Goal: Task Accomplishment & Management: Manage account settings

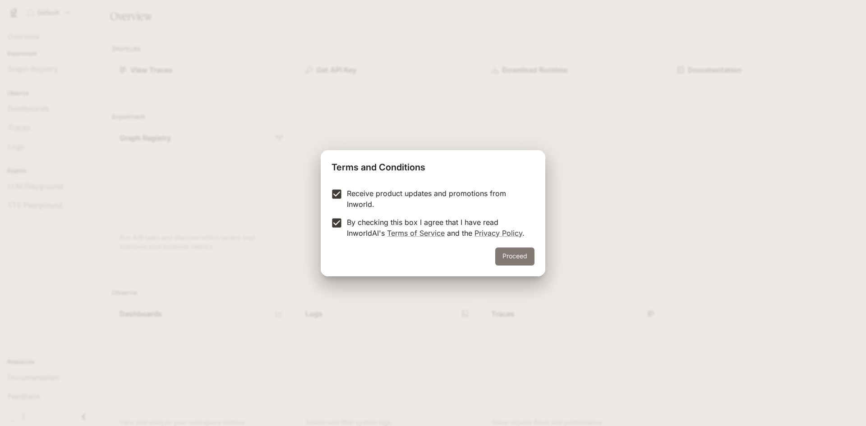
click at [517, 255] on button "Proceed" at bounding box center [514, 257] width 39 height 18
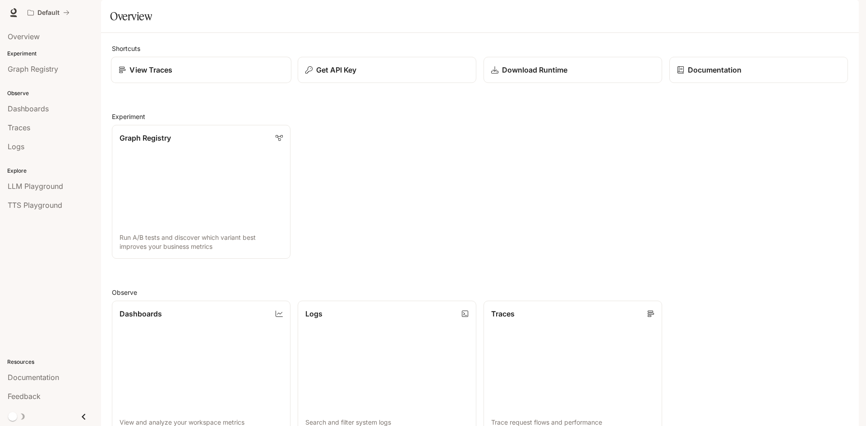
click at [214, 83] on link "View Traces" at bounding box center [201, 70] width 180 height 27
click at [855, 13] on button "button" at bounding box center [846, 13] width 18 height 18
click at [754, 159] on span "Sign out" at bounding box center [788, 157] width 118 height 9
click at [28, 113] on span "Dashboards" at bounding box center [28, 108] width 41 height 11
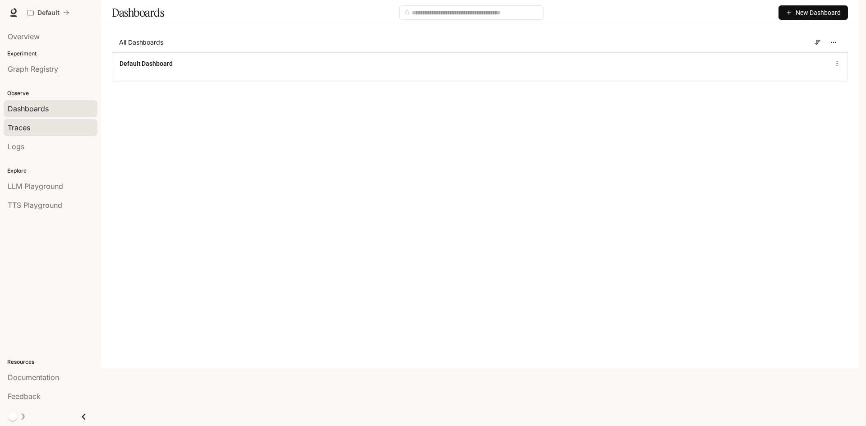
click at [25, 129] on span "Traces" at bounding box center [19, 127] width 23 height 11
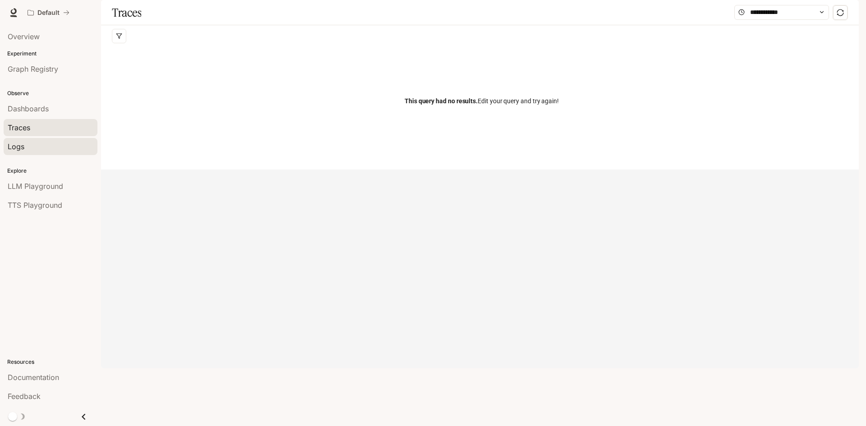
click at [25, 142] on div "Logs" at bounding box center [51, 146] width 86 height 11
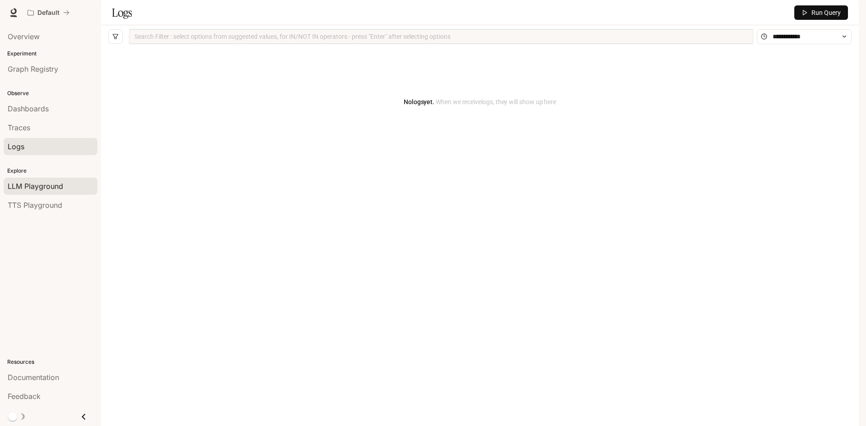
click at [53, 186] on span "LLM Playground" at bounding box center [35, 186] width 55 height 11
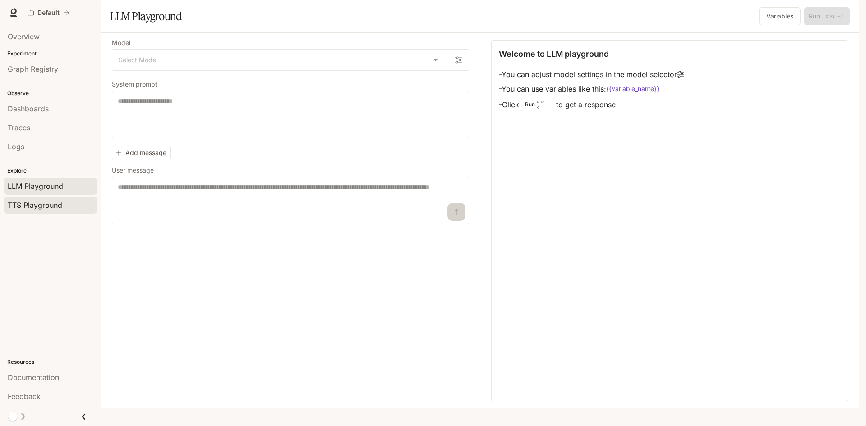
click at [65, 207] on div "TTS Playground" at bounding box center [51, 205] width 86 height 11
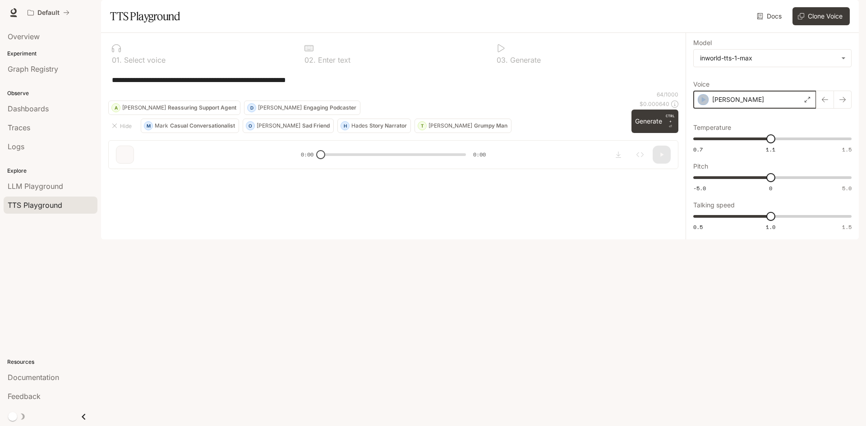
click at [699, 104] on icon "button" at bounding box center [703, 99] width 9 height 9
click at [34, 73] on span "Graph Registry" at bounding box center [33, 69] width 51 height 11
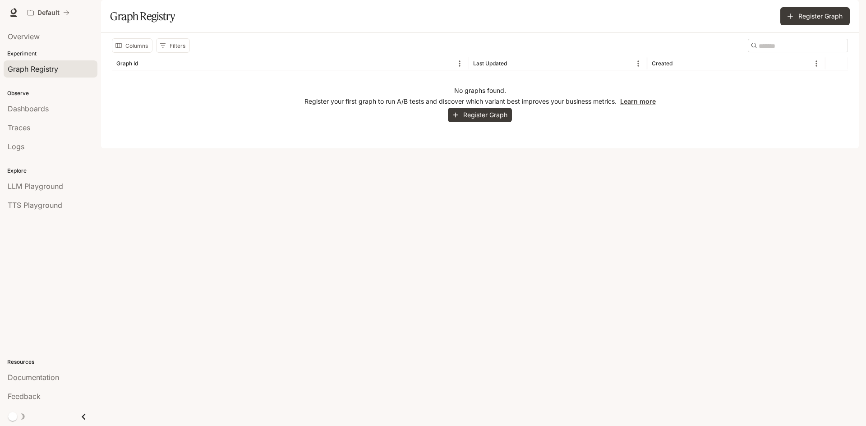
click at [83, 418] on icon "Close drawer" at bounding box center [84, 417] width 4 height 6
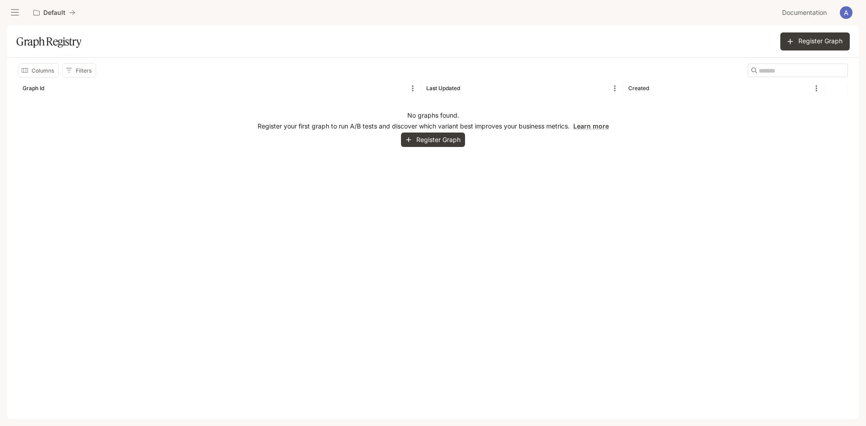
click at [14, 16] on icon "open drawer" at bounding box center [14, 12] width 9 height 9
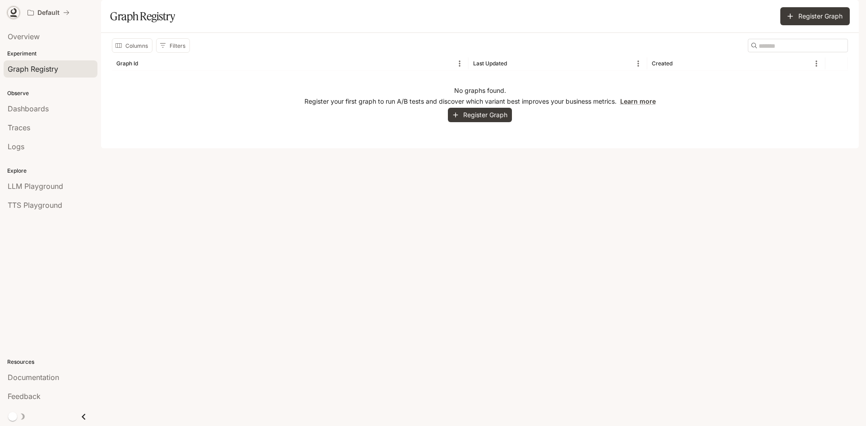
click at [15, 15] on icon at bounding box center [13, 12] width 9 height 9
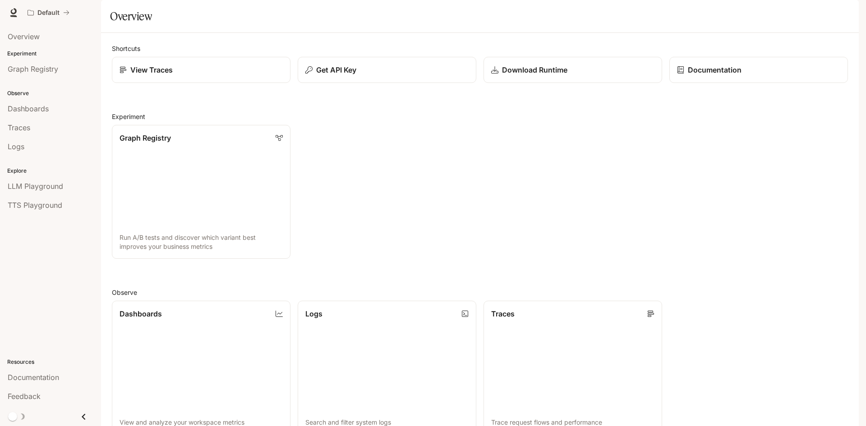
click at [793, 13] on span "Documentation" at bounding box center [804, 12] width 45 height 11
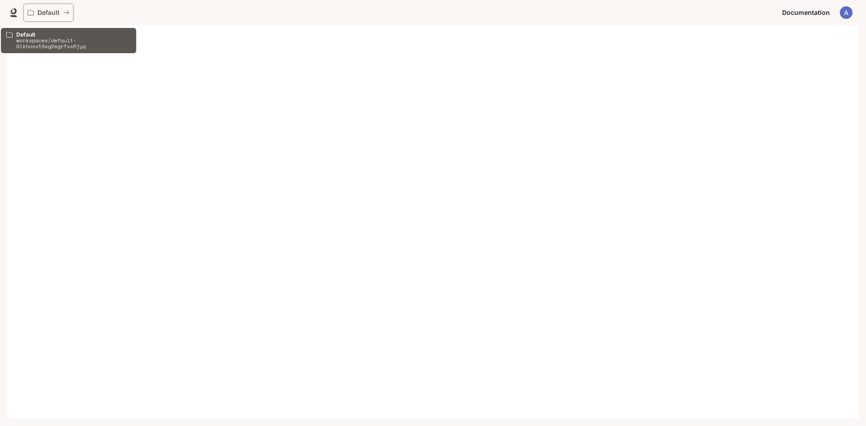
click at [46, 15] on p "Default" at bounding box center [48, 13] width 22 height 8
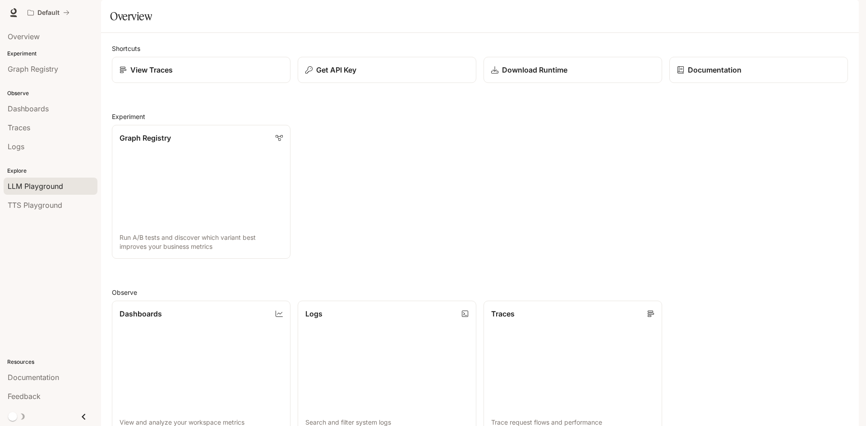
click at [37, 186] on span "LLM Playground" at bounding box center [35, 186] width 55 height 11
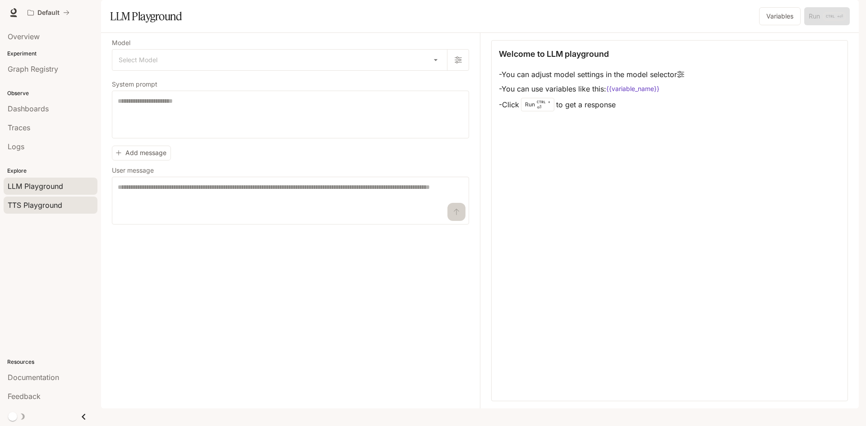
click at [54, 202] on span "TTS Playground" at bounding box center [35, 205] width 55 height 11
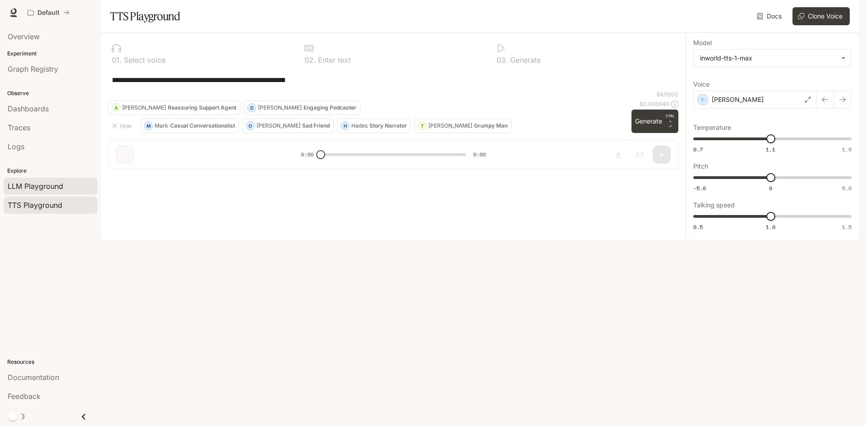
click at [71, 191] on div "LLM Playground" at bounding box center [51, 186] width 86 height 11
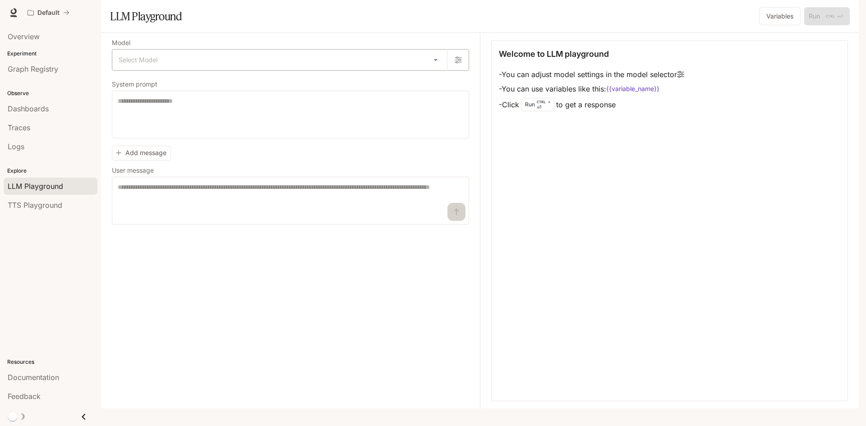
click at [362, 93] on body "Skip to main content Default Documentation Documentation Portal Overview Experi…" at bounding box center [433, 213] width 866 height 426
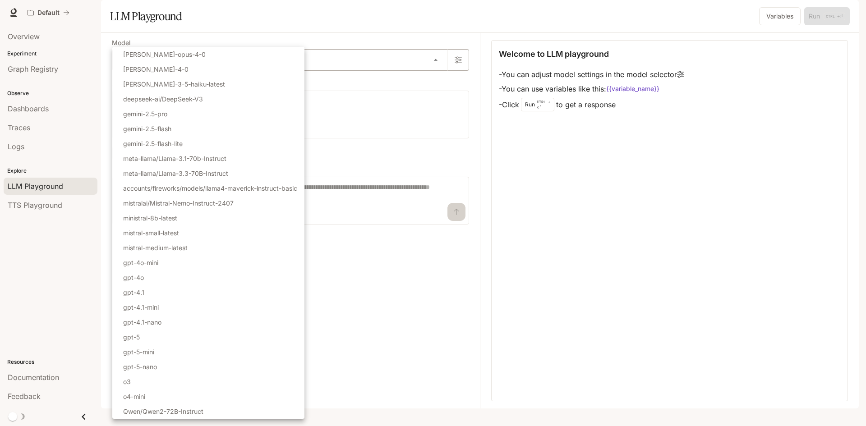
click at [362, 93] on div at bounding box center [433, 213] width 866 height 426
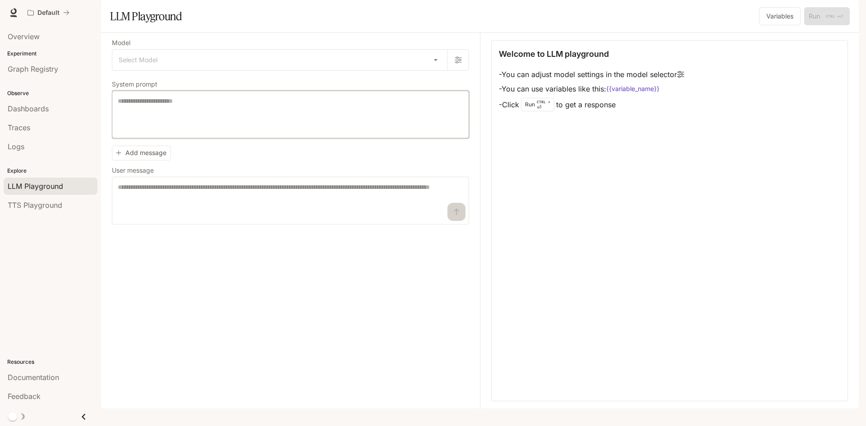
click at [276, 133] on textarea at bounding box center [291, 115] width 346 height 36
click at [254, 219] on textarea at bounding box center [291, 201] width 346 height 36
click at [300, 280] on div "Model Select Model ​ System prompt * ​ Add message User message * ​" at bounding box center [296, 221] width 368 height 376
click at [43, 107] on span "Dashboards" at bounding box center [28, 108] width 41 height 11
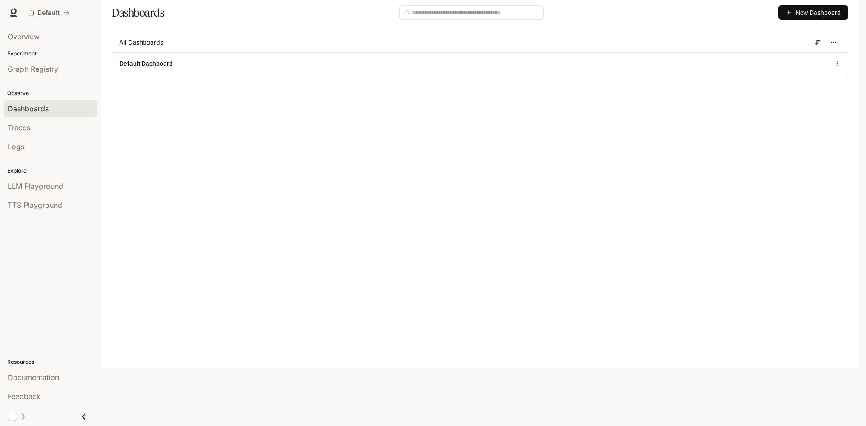
click at [822, 18] on span "New Dashboard" at bounding box center [818, 13] width 45 height 10
click at [805, 60] on div "Create dashboard" at bounding box center [803, 57] width 75 height 10
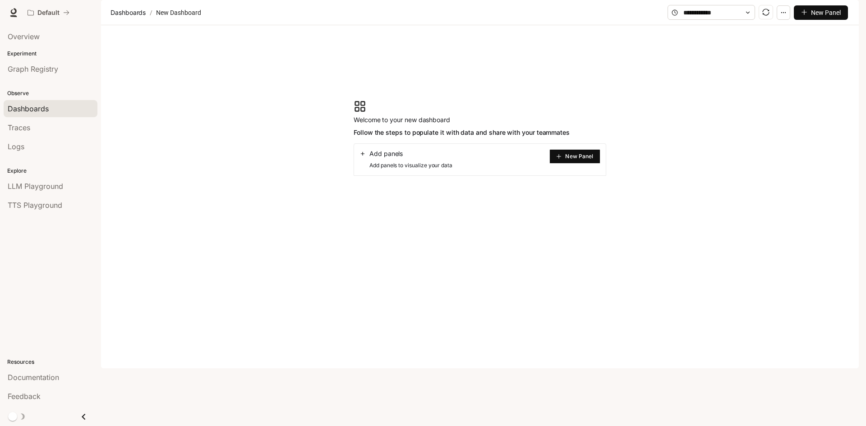
click at [580, 164] on button "New Panel" at bounding box center [574, 156] width 51 height 14
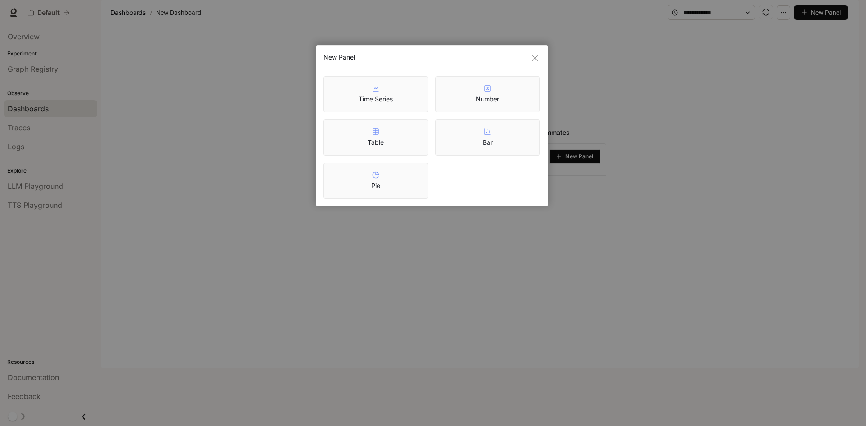
click at [636, 143] on div "New Panel Time Series Number Table Bar Pie" at bounding box center [433, 213] width 866 height 426
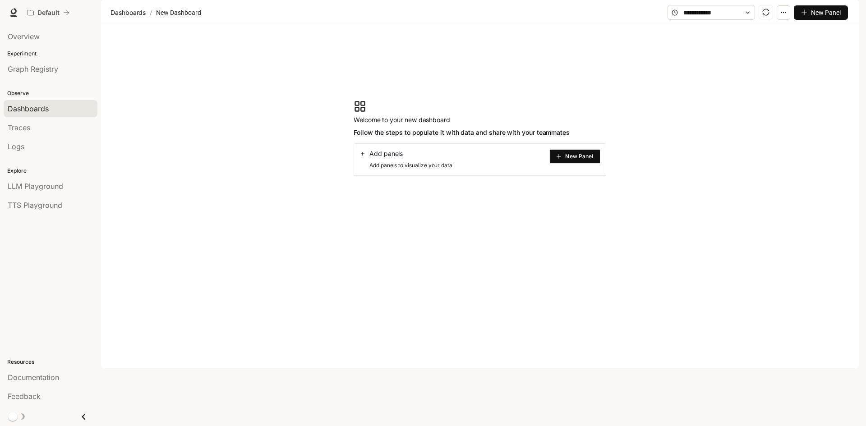
click at [18, 136] on li "Traces" at bounding box center [50, 127] width 101 height 19
click at [37, 128] on div "Traces" at bounding box center [51, 127] width 86 height 11
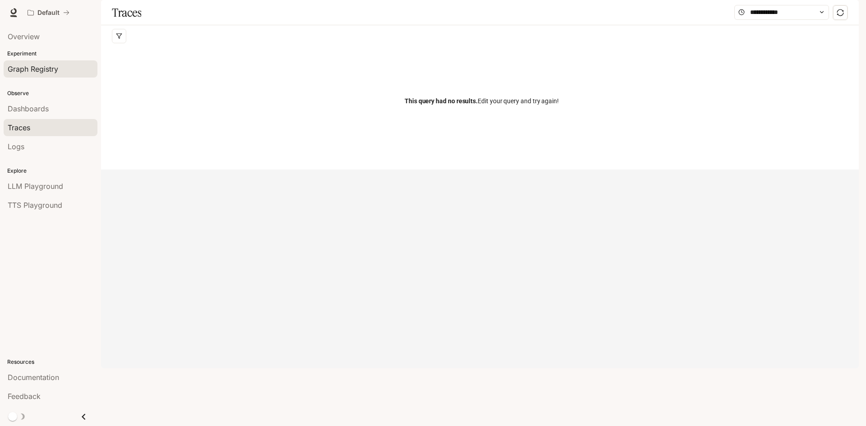
click at [51, 73] on span "Graph Registry" at bounding box center [33, 69] width 51 height 11
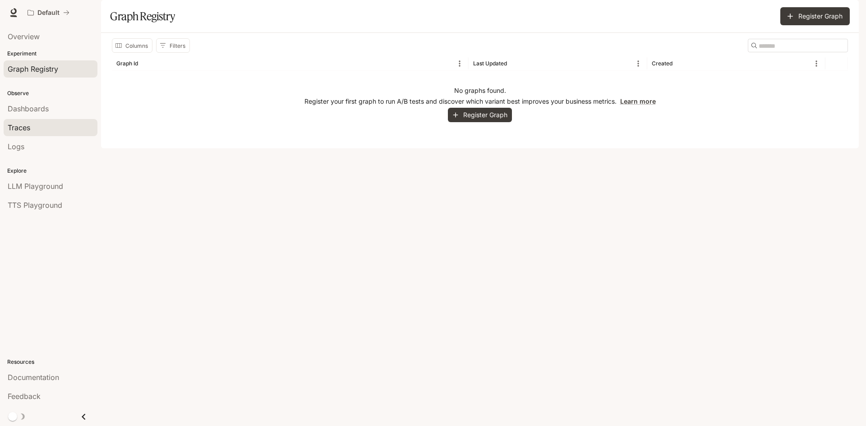
click at [55, 127] on div "Traces" at bounding box center [51, 127] width 86 height 11
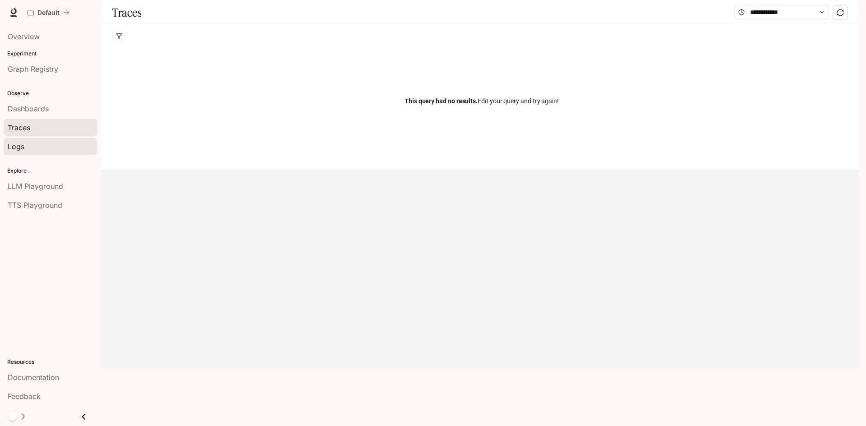
click at [51, 141] on link "Logs" at bounding box center [51, 146] width 94 height 17
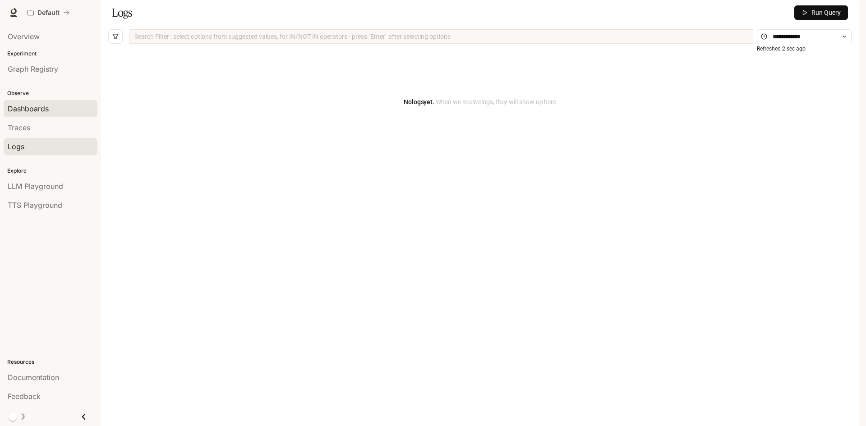
click at [55, 109] on div "Dashboards" at bounding box center [51, 108] width 86 height 11
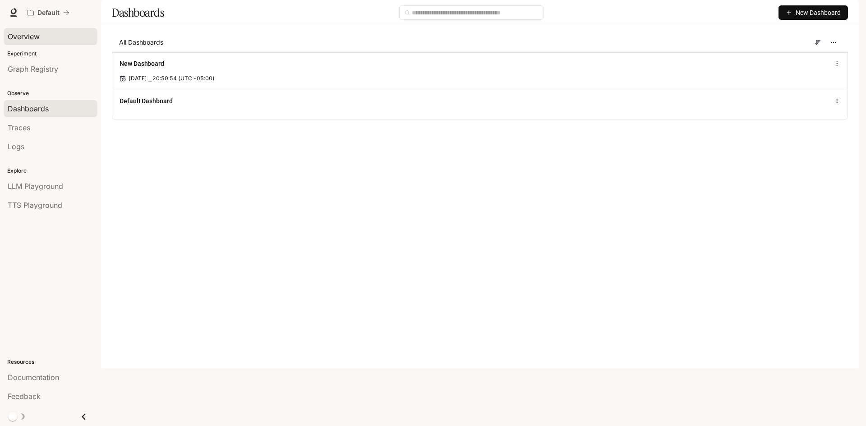
click at [59, 38] on div "Overview" at bounding box center [51, 36] width 86 height 11
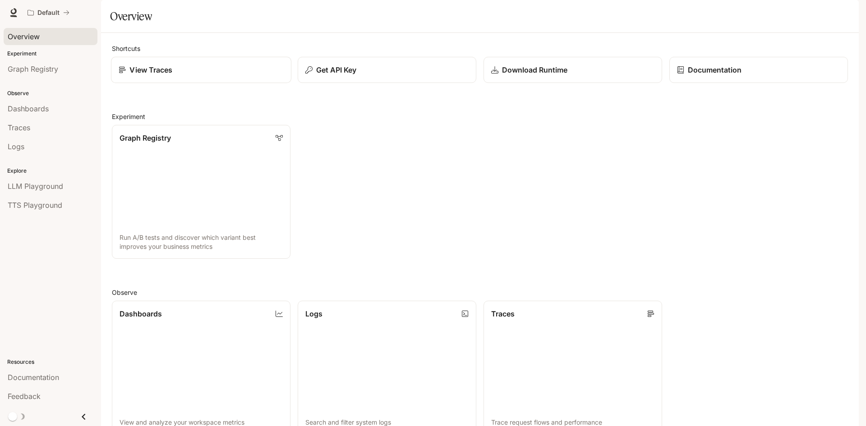
click at [201, 75] on div "View Traces" at bounding box center [201, 70] width 165 height 11
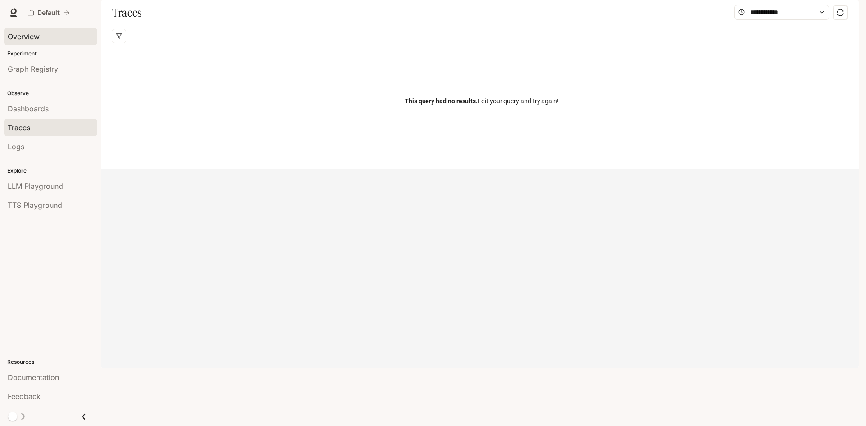
click at [38, 37] on span "Overview" at bounding box center [24, 36] width 32 height 11
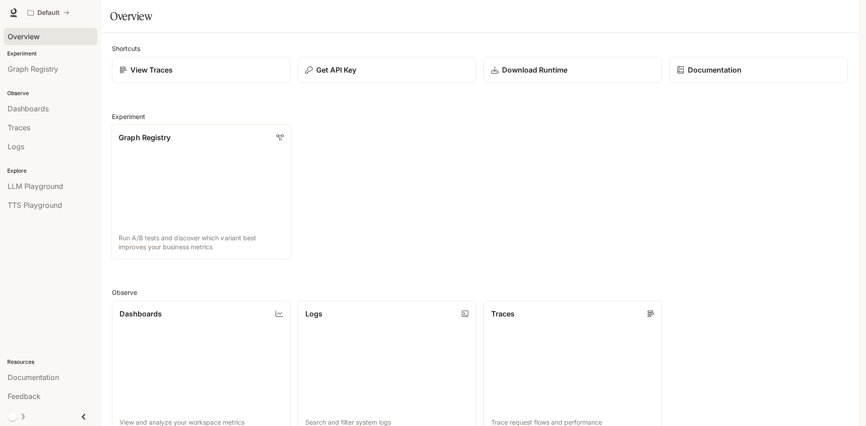
scroll to position [225, 0]
click at [47, 187] on span "LLM Playground" at bounding box center [35, 186] width 55 height 11
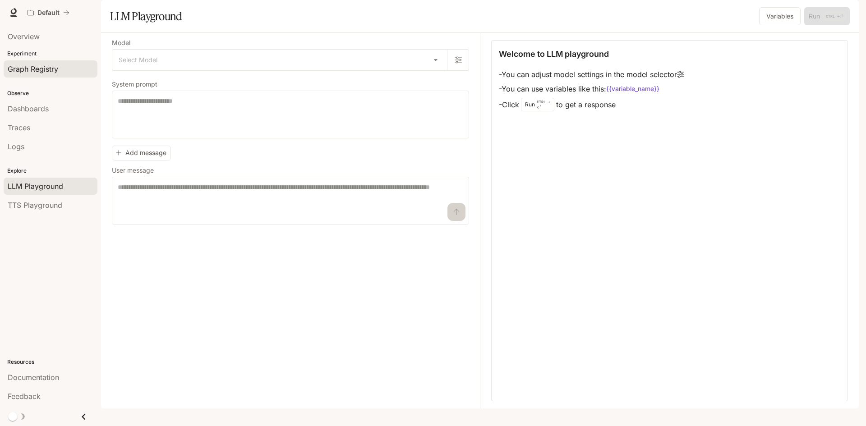
click at [38, 76] on link "Graph Registry" at bounding box center [51, 68] width 94 height 17
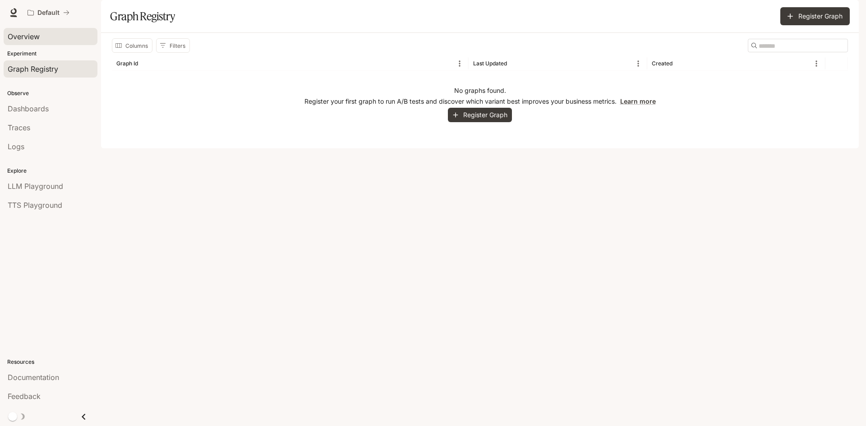
click at [49, 35] on div "Overview" at bounding box center [51, 36] width 86 height 11
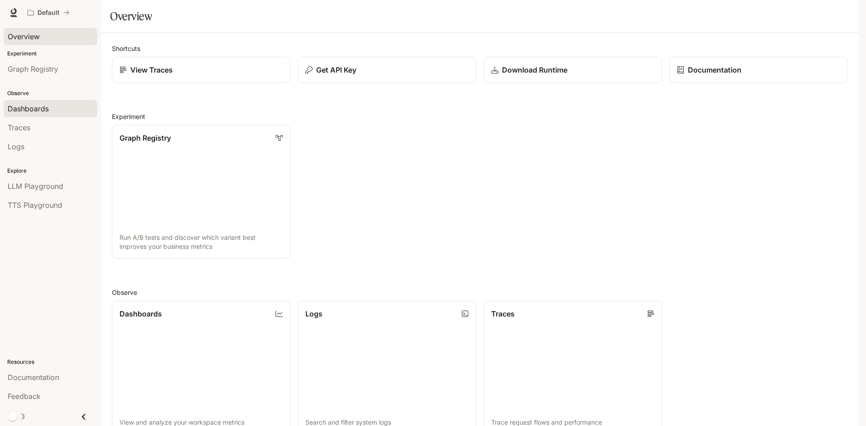
click at [51, 112] on div "Dashboards" at bounding box center [51, 108] width 86 height 11
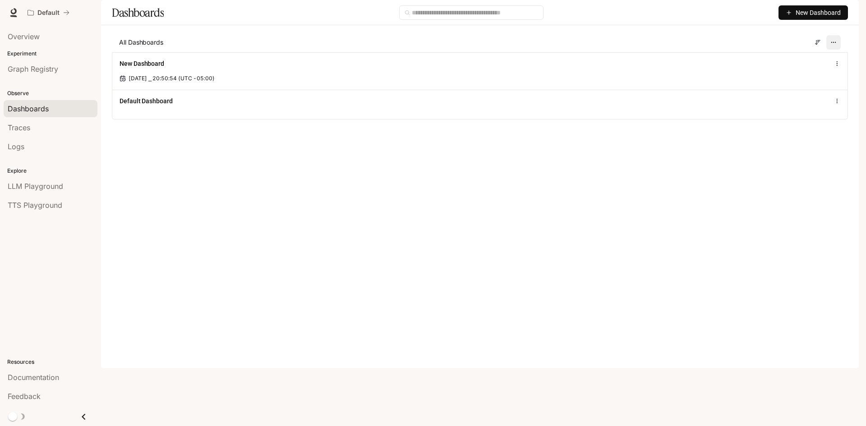
click at [833, 46] on icon "button" at bounding box center [834, 42] width 6 height 6
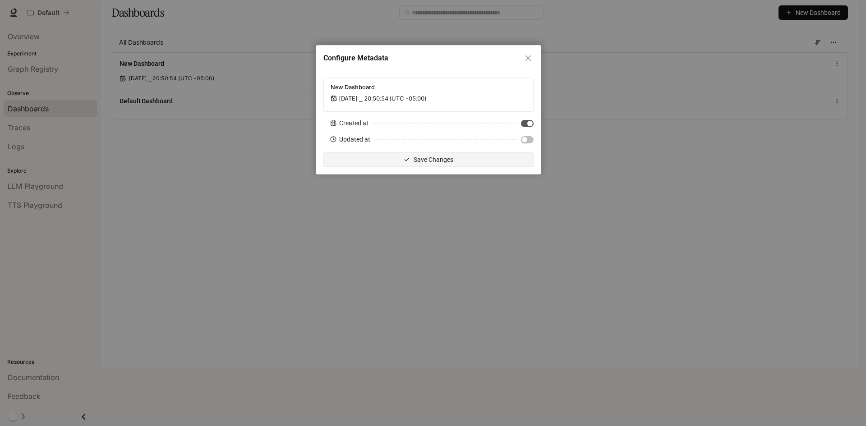
click at [651, 206] on div "Configure Metadata New Dashboard Sep 2, 2025 ⎯ 20:50:54 (UTC -05:00) Created at…" at bounding box center [433, 213] width 866 height 426
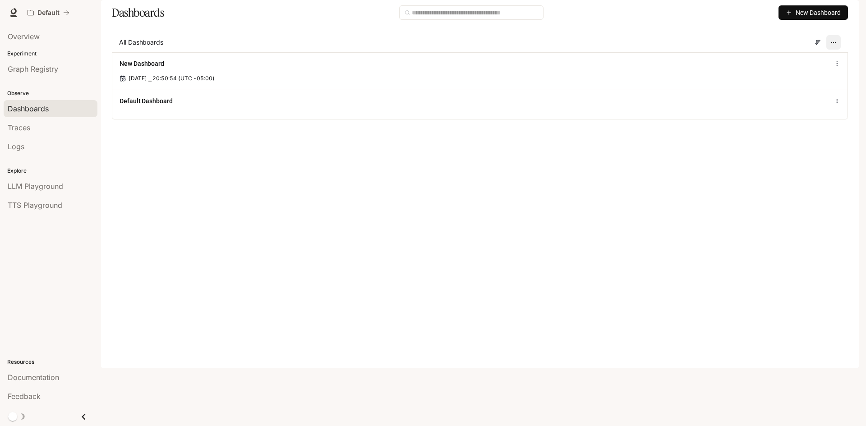
click at [835, 50] on button "button" at bounding box center [833, 42] width 14 height 14
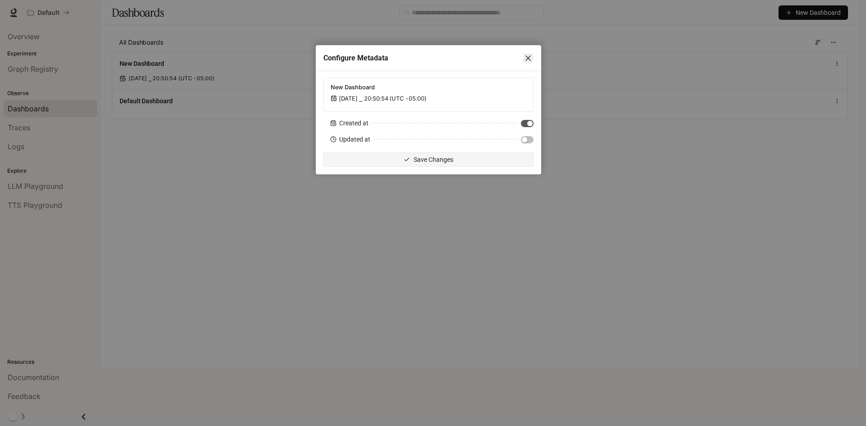
click at [529, 57] on icon "close" at bounding box center [528, 57] width 5 height 5
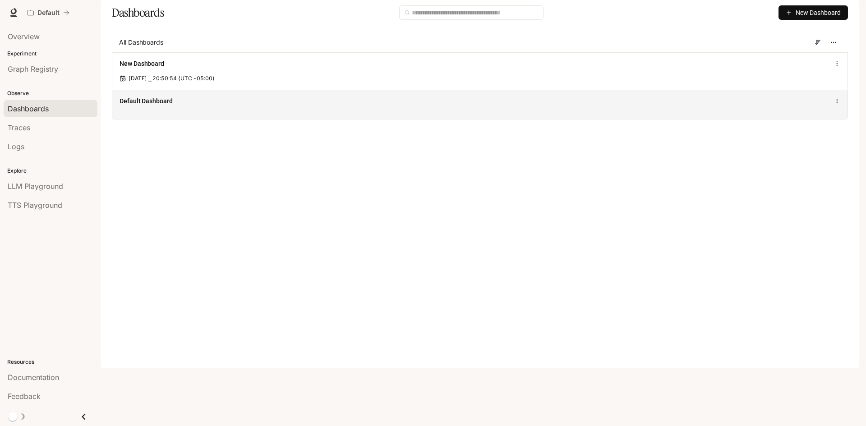
click at [773, 106] on div "Default Dashboard" at bounding box center [480, 101] width 721 height 11
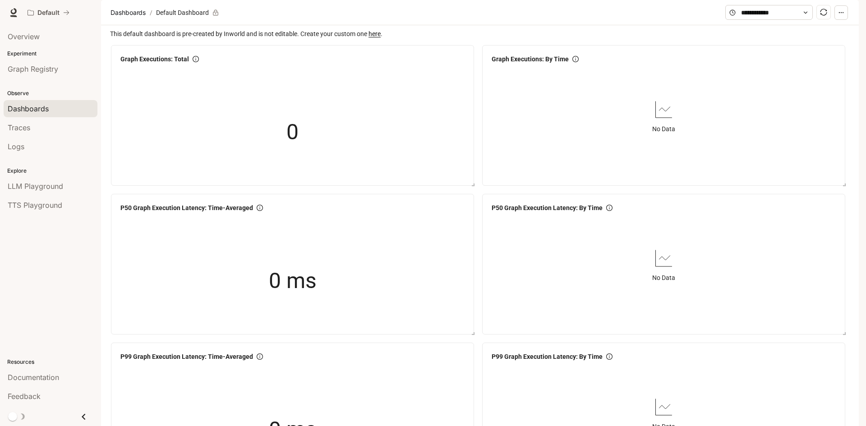
click at [846, 20] on button "button" at bounding box center [842, 12] width 14 height 14
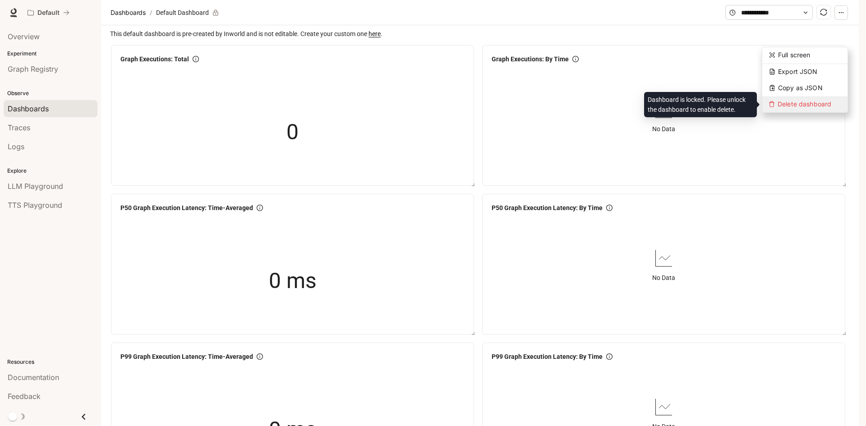
click at [821, 103] on span "Delete dashboard" at bounding box center [804, 104] width 85 height 15
click at [790, 107] on span "Delete dashboard" at bounding box center [804, 104] width 85 height 15
click at [788, 102] on span "Delete dashboard" at bounding box center [804, 104] width 85 height 15
click at [825, 108] on span "Delete dashboard" at bounding box center [804, 104] width 85 height 15
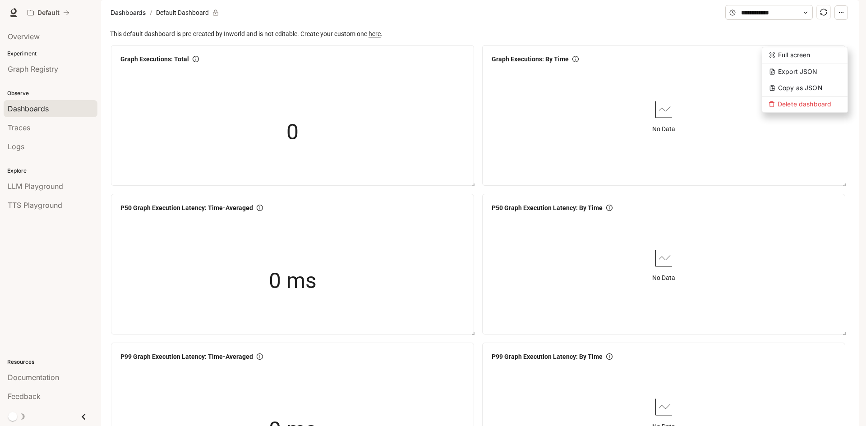
click at [865, 35] on div "Skip to main content Default Documentation Documentation Portal Overview Experi…" at bounding box center [433, 213] width 866 height 426
click at [52, 115] on link "Dashboards" at bounding box center [51, 108] width 94 height 17
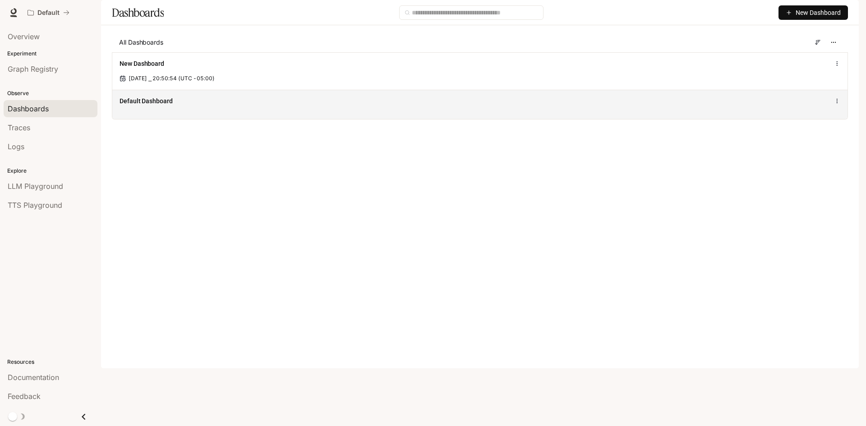
click at [842, 119] on div "Default Dashboard" at bounding box center [479, 104] width 735 height 29
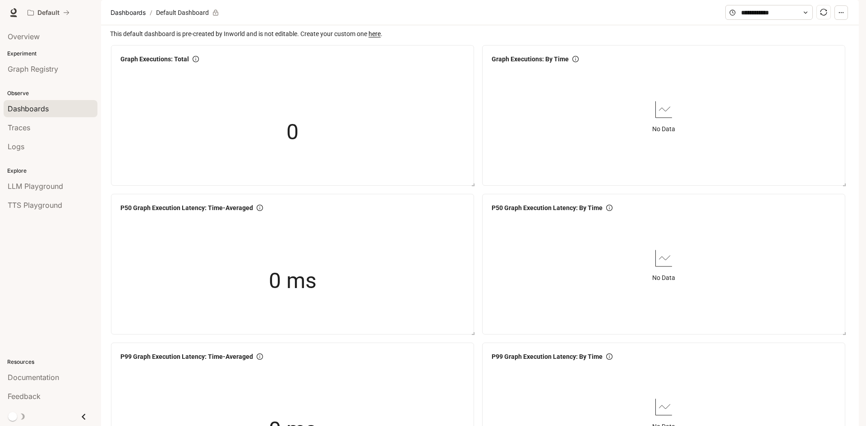
click at [29, 113] on span "Dashboards" at bounding box center [28, 108] width 41 height 11
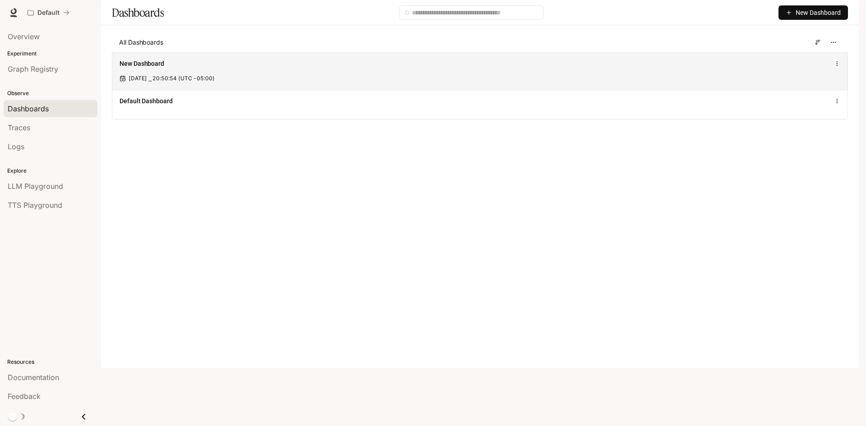
click at [836, 67] on icon at bounding box center [837, 63] width 6 height 6
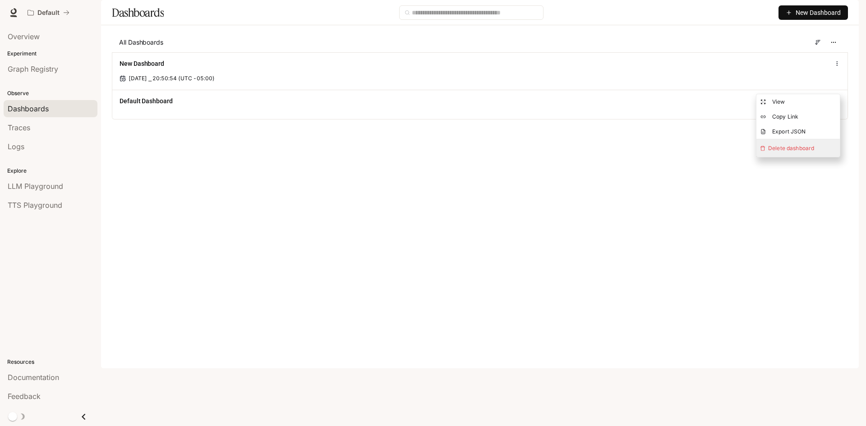
click at [808, 147] on span "Delete dashboard" at bounding box center [798, 148] width 83 height 18
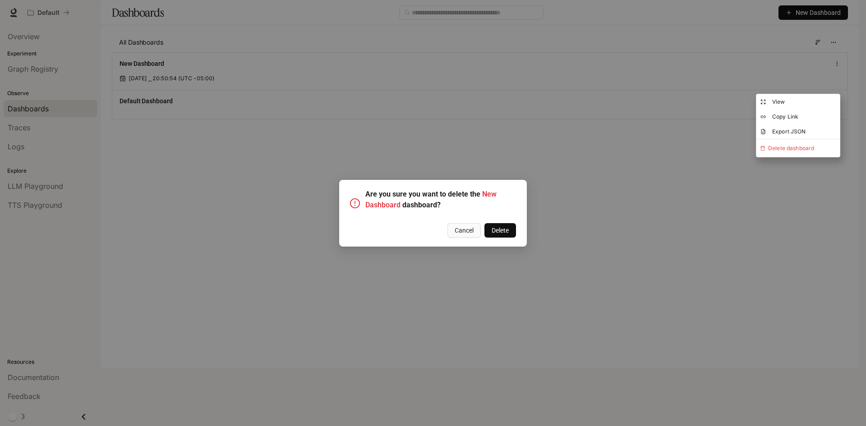
click at [501, 231] on span "Delete" at bounding box center [500, 231] width 17 height 10
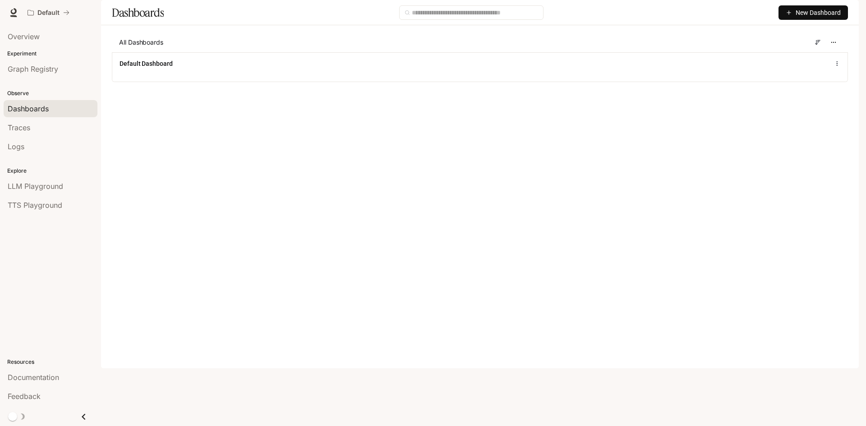
click at [545, 96] on main "Dashboards New Dashboard All Dashboards Default Dashboard" at bounding box center [480, 48] width 758 height 96
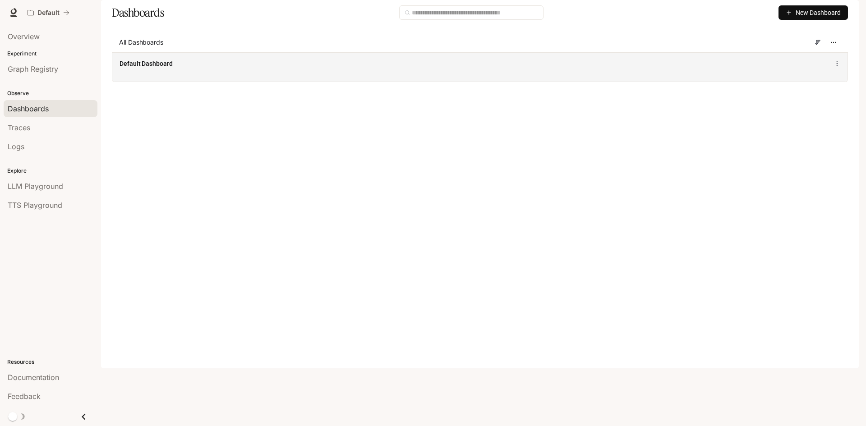
click at [834, 67] on icon at bounding box center [837, 63] width 6 height 6
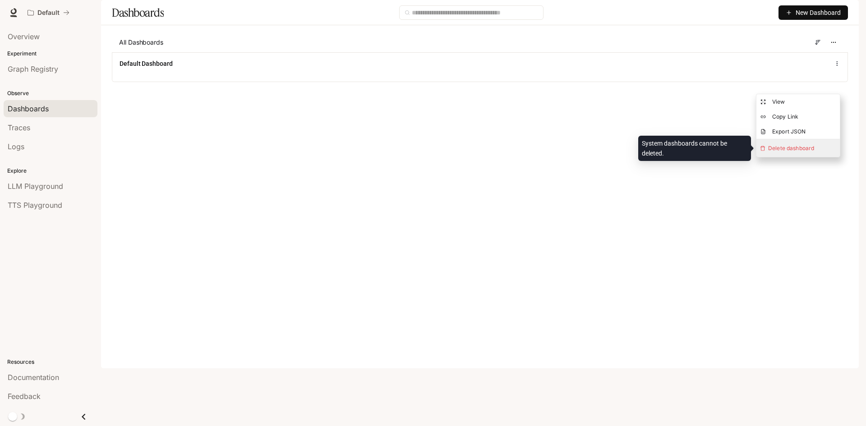
click at [798, 151] on span "Delete dashboard" at bounding box center [798, 148] width 83 height 18
click at [797, 148] on span "Delete dashboard" at bounding box center [798, 148] width 83 height 18
click at [796, 147] on span "Delete dashboard" at bounding box center [798, 148] width 83 height 18
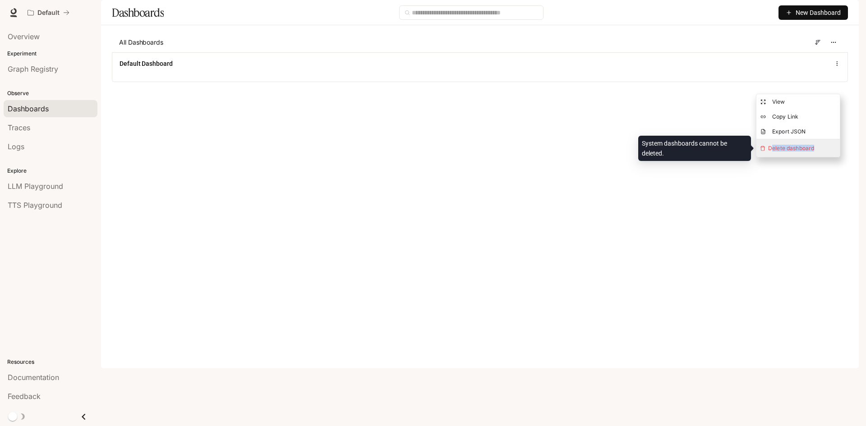
click at [796, 147] on span "Delete dashboard" at bounding box center [798, 148] width 83 height 18
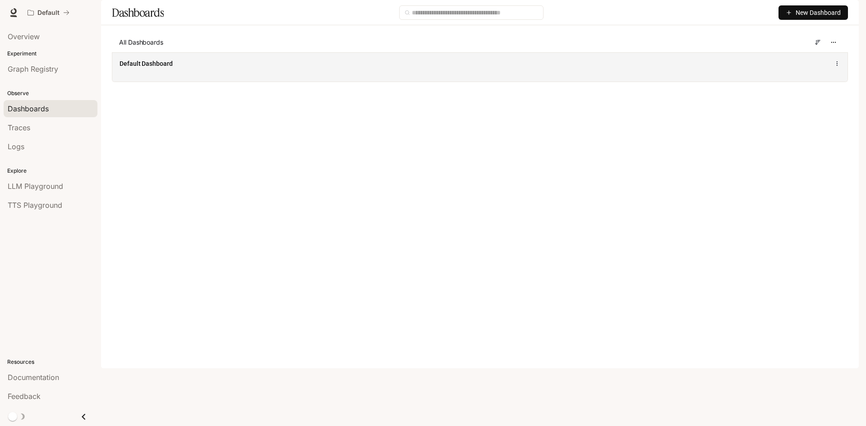
click at [229, 82] on div "Default Dashboard" at bounding box center [479, 66] width 735 height 29
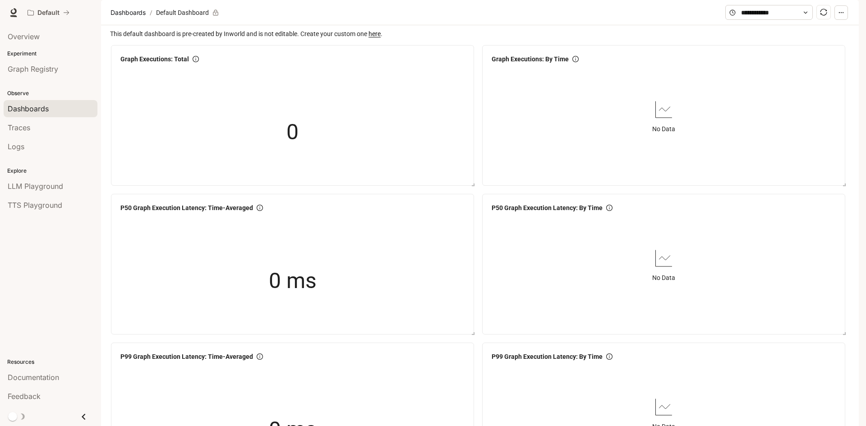
click at [845, 20] on button "button" at bounding box center [842, 12] width 14 height 14
click at [603, 25] on div "Default Documentation Documentation" at bounding box center [433, 12] width 866 height 25
click at [844, 9] on img "button" at bounding box center [846, 12] width 13 height 13
click at [767, 159] on span "Sign out" at bounding box center [788, 157] width 118 height 9
